Goal: Information Seeking & Learning: Get advice/opinions

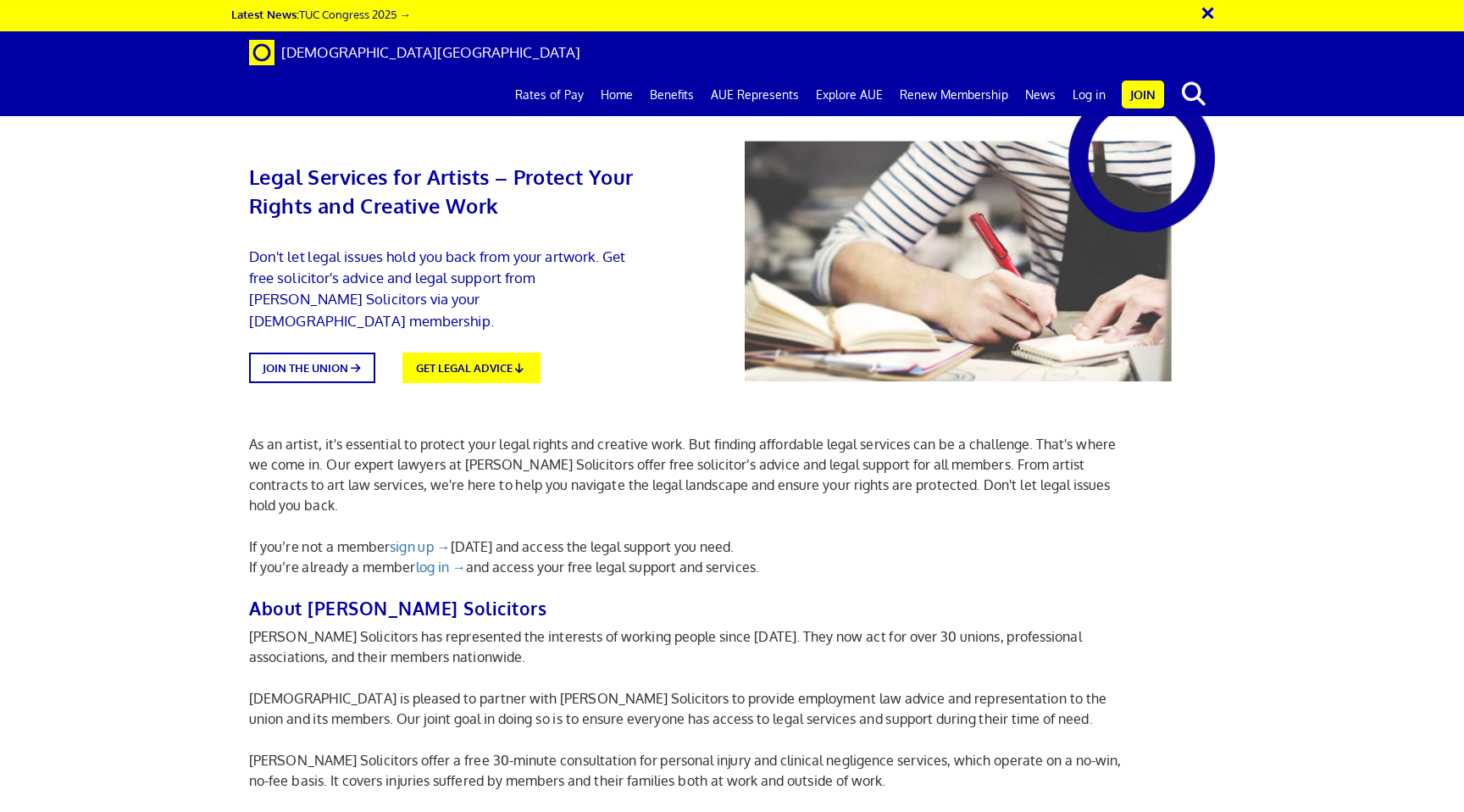
scroll to position [170, 0]
click at [600, 626] on p "[PERSON_NAME] Solicitors has represented the interests of working people since …" at bounding box center [691, 645] width 886 height 40
click at [426, 283] on p "Don't let legal issues hold you back from your artwork. Get free solicitor's ad…" at bounding box center [442, 288] width 388 height 86
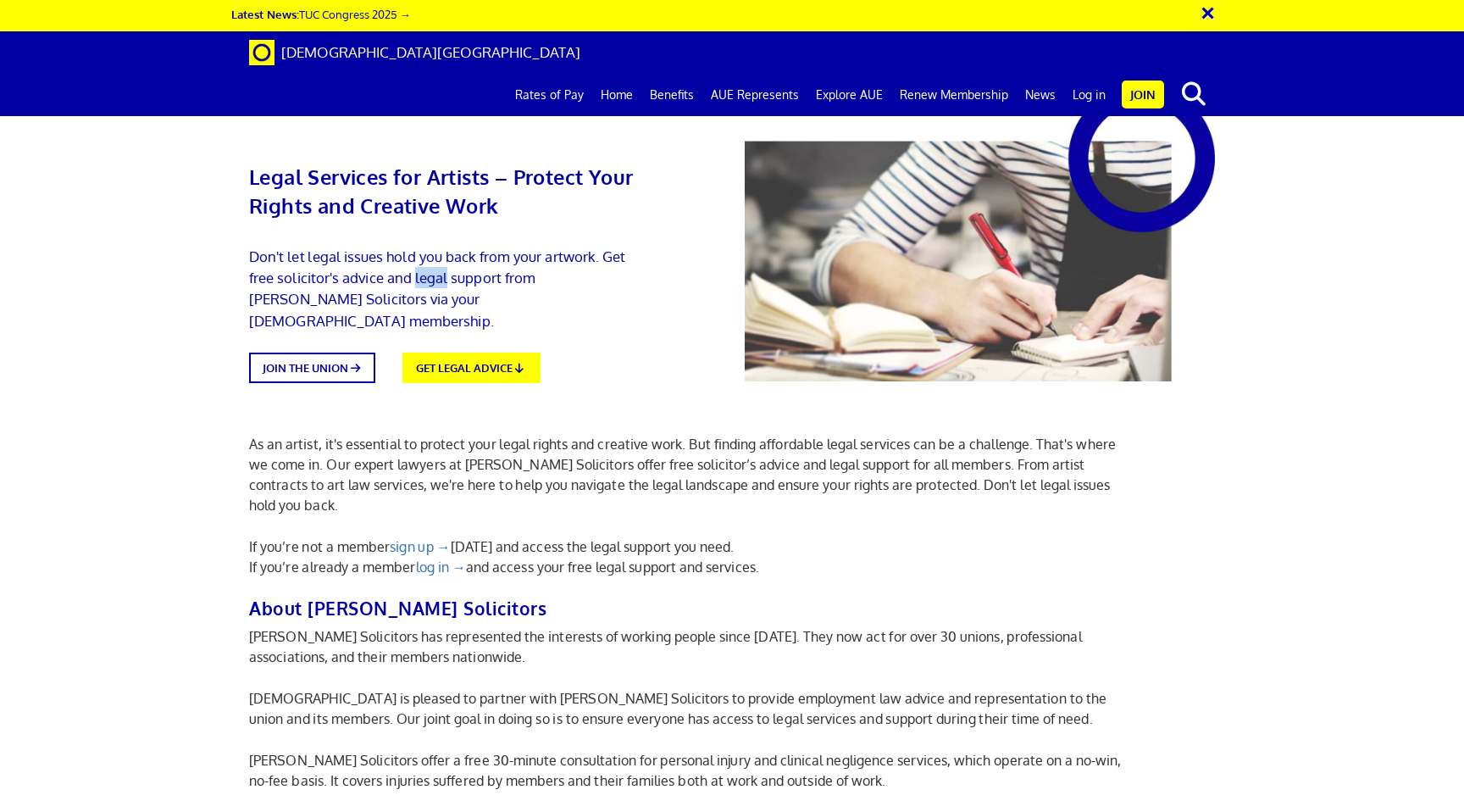
click at [426, 283] on p "Don't let legal issues hold you back from your artwork. Get free solicitor's ad…" at bounding box center [442, 288] width 388 height 86
click at [426, 280] on p "Don't let legal issues hold you back from your artwork. Get free solicitor's ad…" at bounding box center [442, 288] width 388 height 86
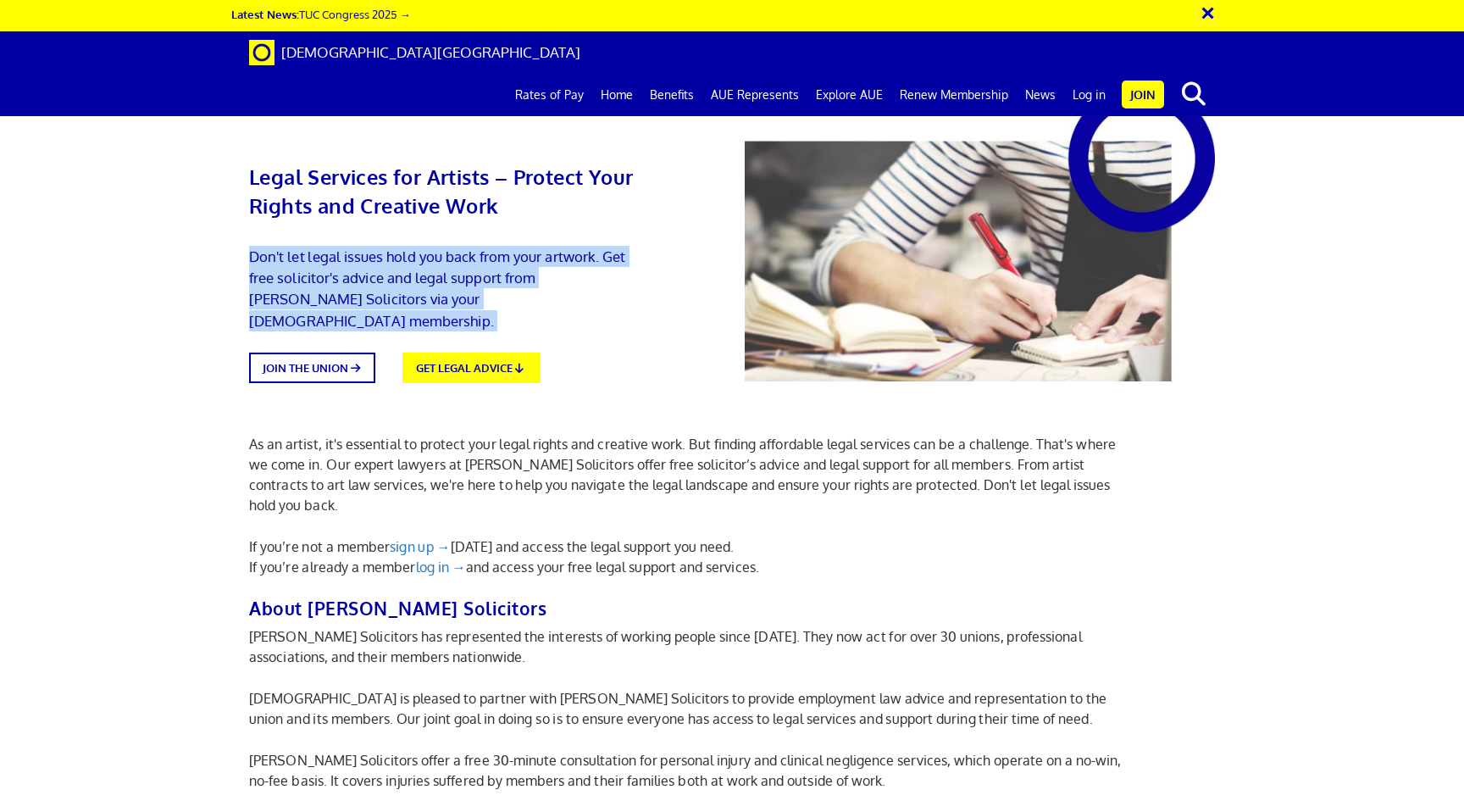
click at [426, 280] on p "Don't let legal issues hold you back from your artwork. Get free solicitor's ad…" at bounding box center [442, 288] width 388 height 86
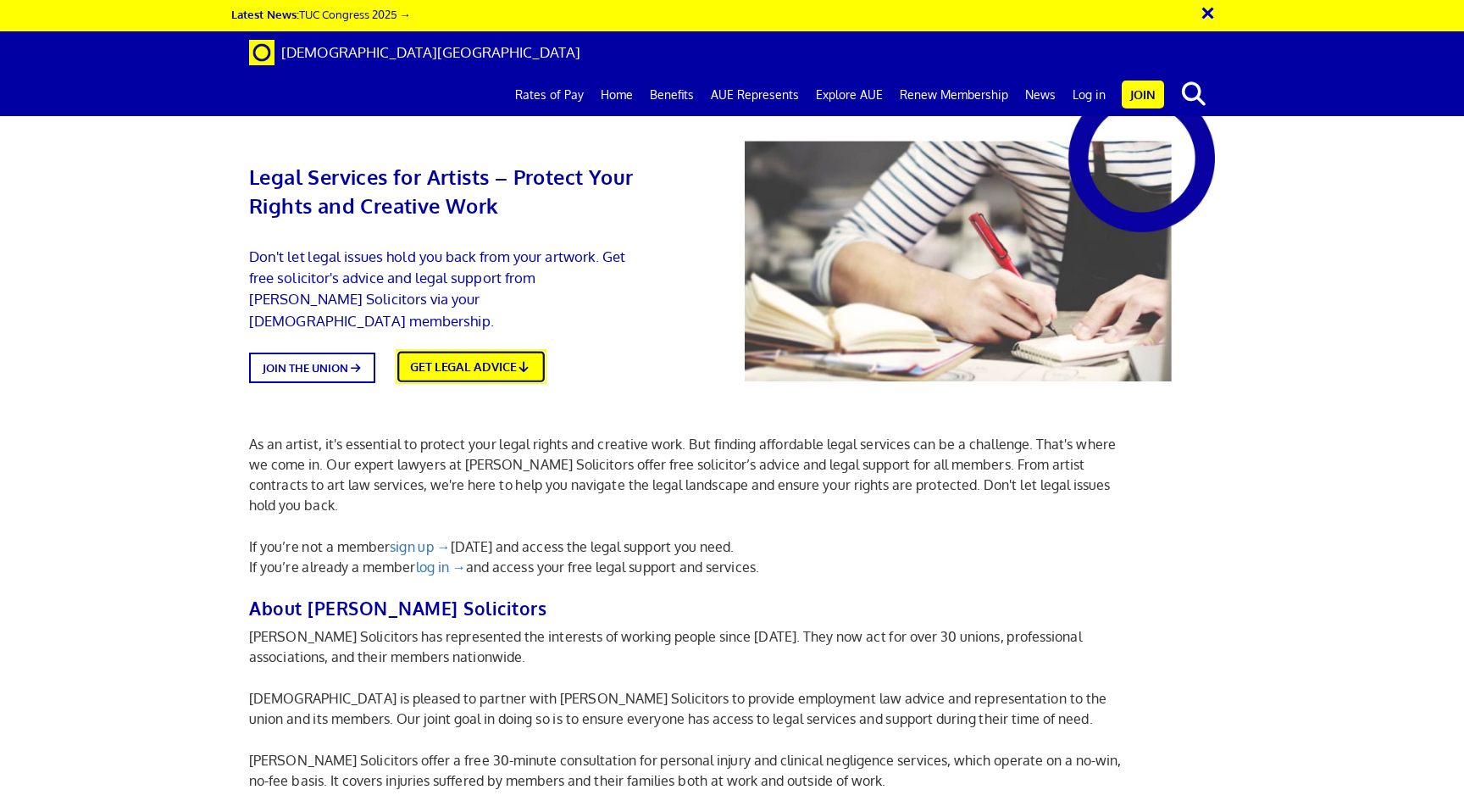
click at [462, 349] on link "GET LEGAL ADVICE" at bounding box center [471, 366] width 150 height 34
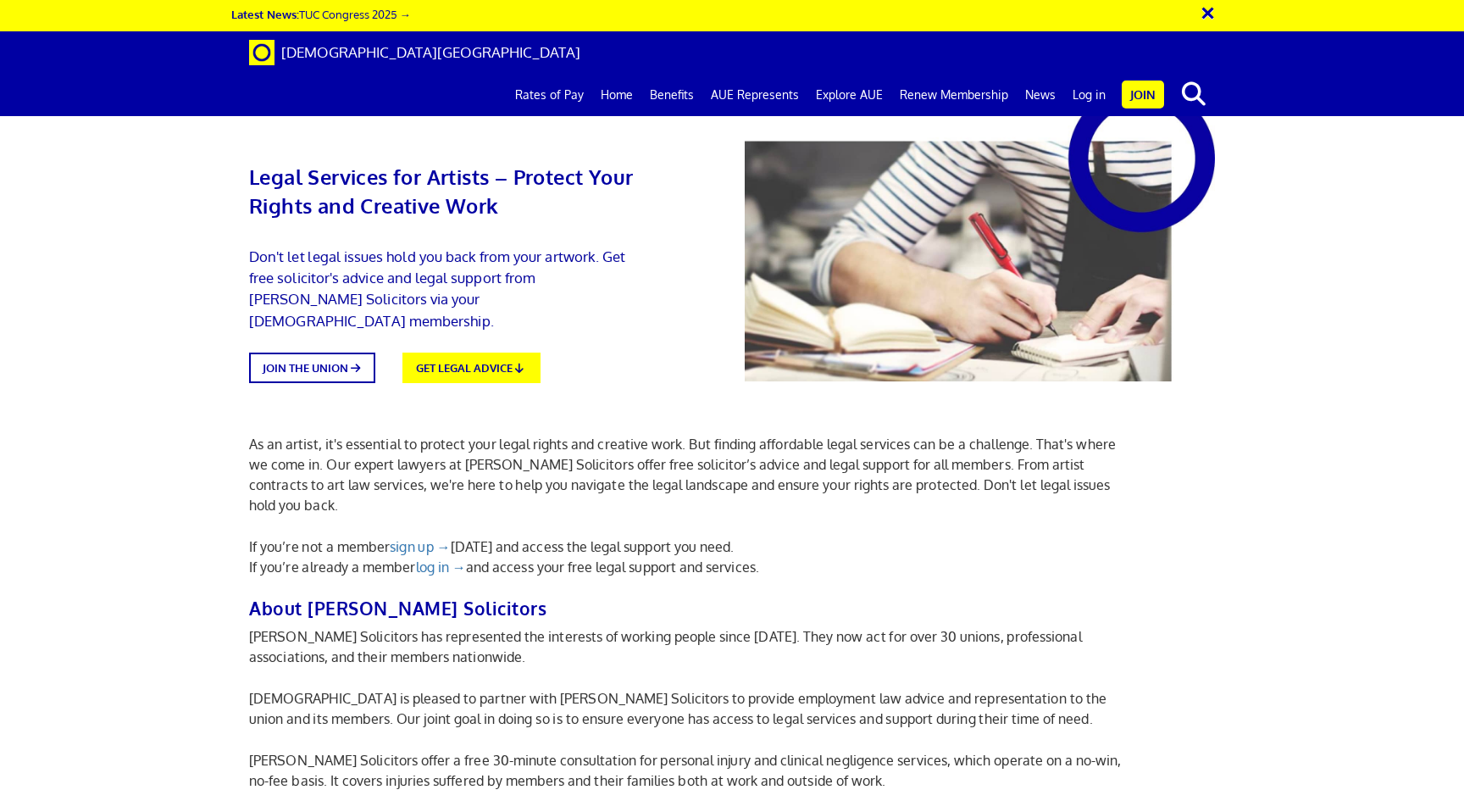
scroll to position [265, 0]
click at [331, 596] on b "About [PERSON_NAME] Solicitors" at bounding box center [398, 608] width 297 height 23
drag, startPoint x: 331, startPoint y: 306, endPoint x: 426, endPoint y: 305, distance: 95.0
click at [426, 596] on b "About [PERSON_NAME] Solicitors" at bounding box center [398, 608] width 297 height 23
copy b "[PERSON_NAME] Solicitors"
